Goal: Task Accomplishment & Management: Use online tool/utility

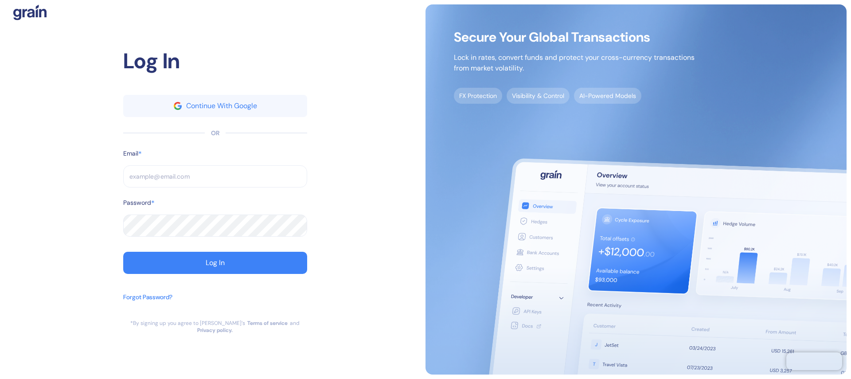
click at [229, 176] on input "text" at bounding box center [215, 176] width 184 height 22
type input "[EMAIL_ADDRESS][DOMAIN_NAME]"
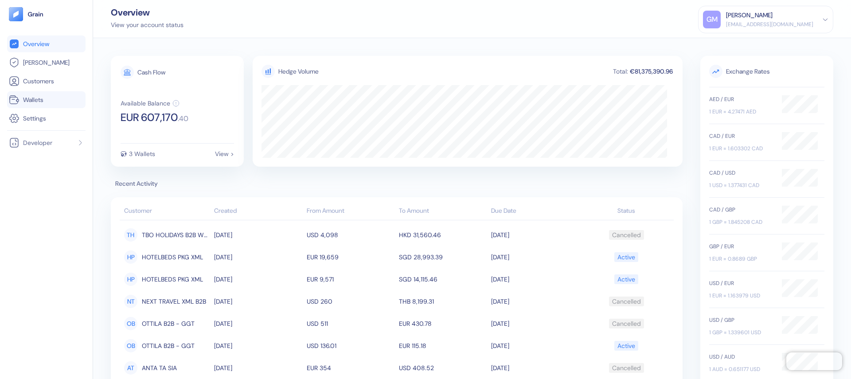
click at [62, 94] on link "Wallets" at bounding box center [46, 99] width 75 height 11
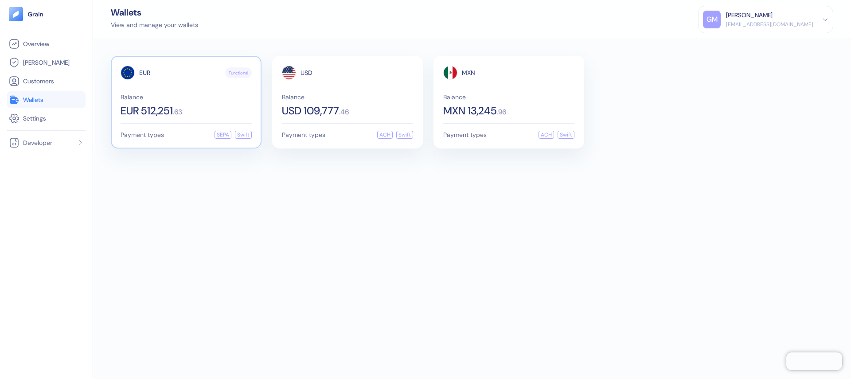
click at [164, 87] on div "EUR Functional Balance EUR 512,251 . 63" at bounding box center [186, 91] width 131 height 51
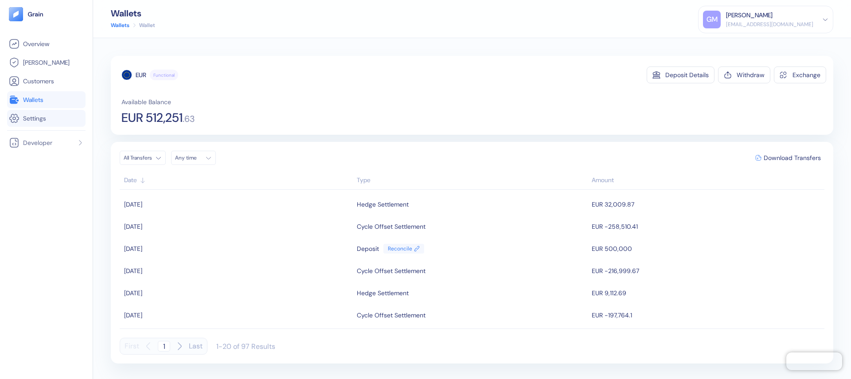
click at [44, 111] on li "Settings" at bounding box center [46, 118] width 78 height 17
click at [43, 36] on li "Overview" at bounding box center [46, 43] width 78 height 17
click at [43, 39] on span "Overview" at bounding box center [36, 43] width 26 height 9
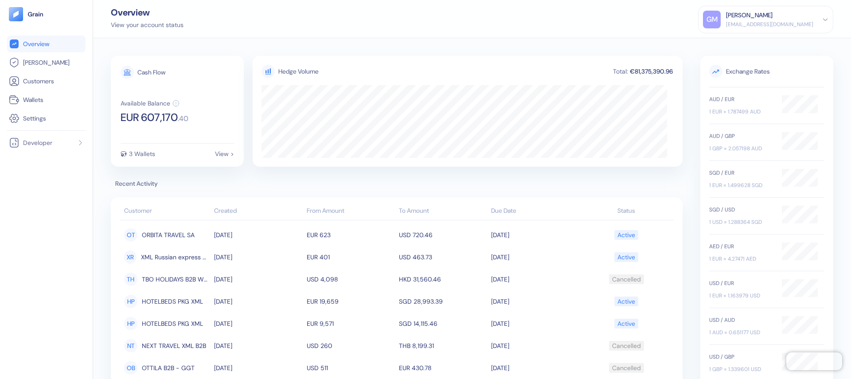
click at [37, 53] on ul "Overview [PERSON_NAME] Customers Wallets Settings" at bounding box center [46, 80] width 78 height 91
click at [36, 60] on span "[PERSON_NAME]" at bounding box center [46, 62] width 47 height 9
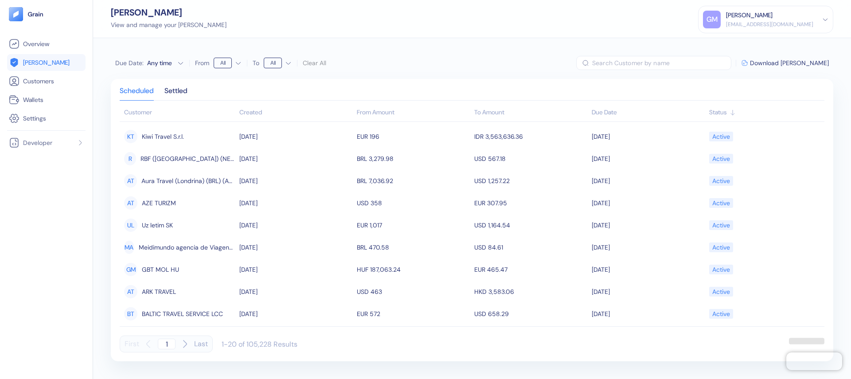
click at [635, 58] on input "text" at bounding box center [661, 63] width 139 height 14
type input "29117106"
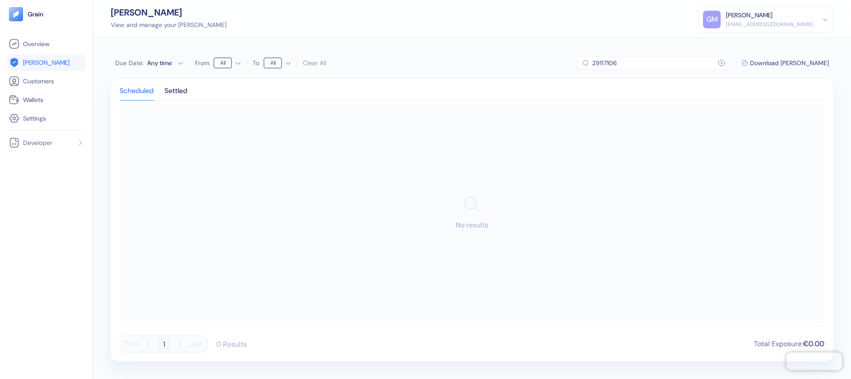
click at [630, 64] on input "29117106" at bounding box center [655, 63] width 126 height 14
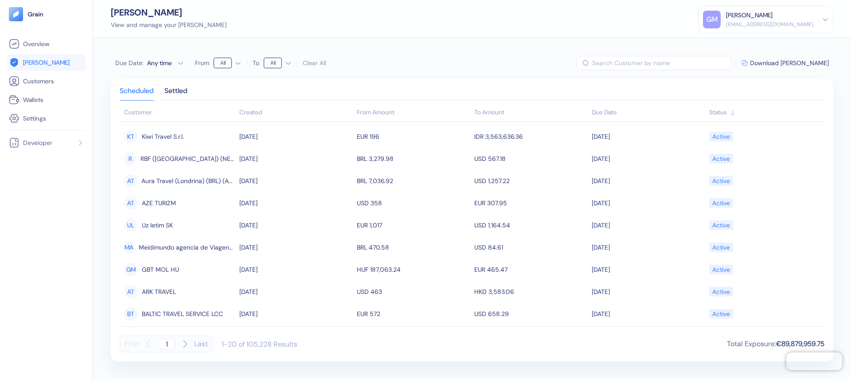
click at [651, 67] on input "text" at bounding box center [661, 63] width 139 height 14
type input "H2Go Travel HPro"
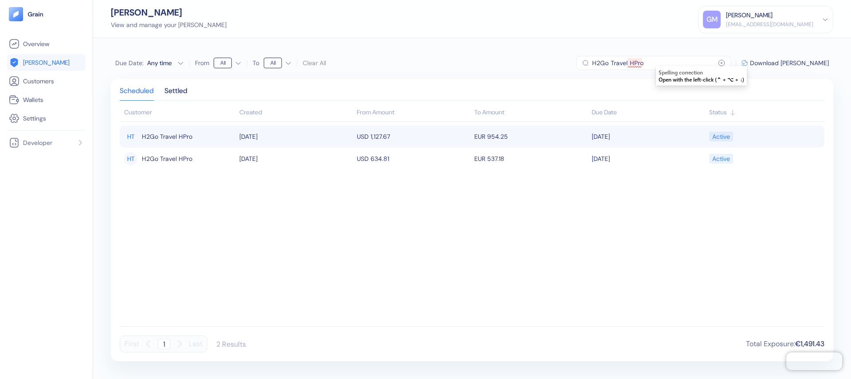
click at [390, 133] on td "USD 1,127.67" at bounding box center [414, 136] width 118 height 22
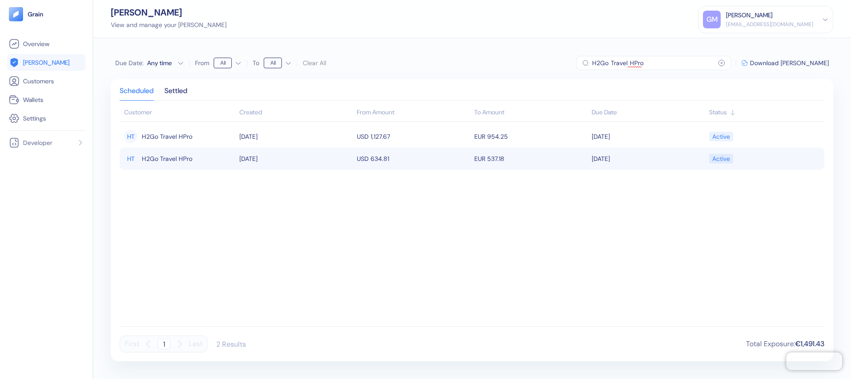
click at [222, 161] on div "HT H2Go Travel HPro" at bounding box center [179, 158] width 111 height 15
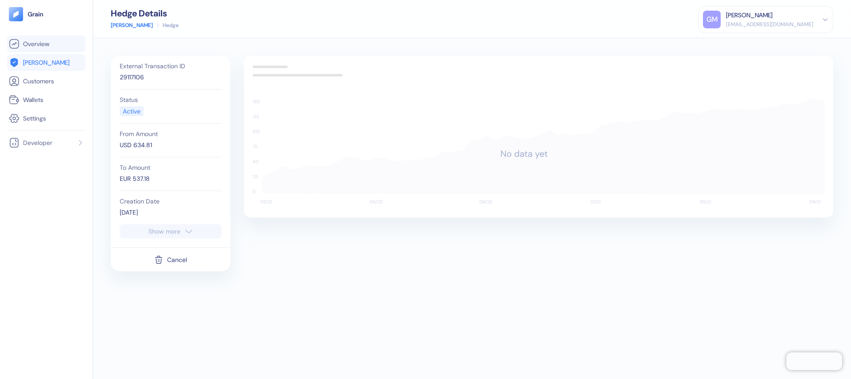
click at [47, 45] on span "Overview" at bounding box center [36, 43] width 26 height 9
